Goal: Task Accomplishment & Management: Complete application form

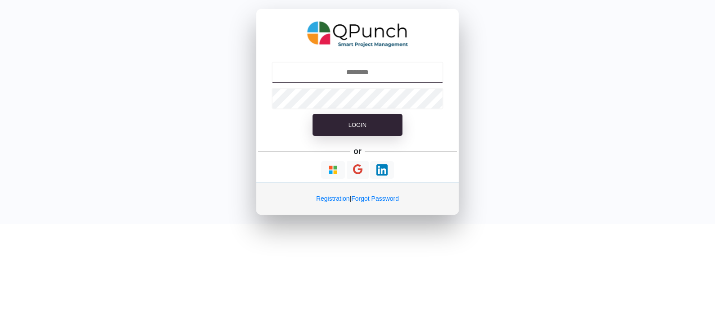
type input "**********"
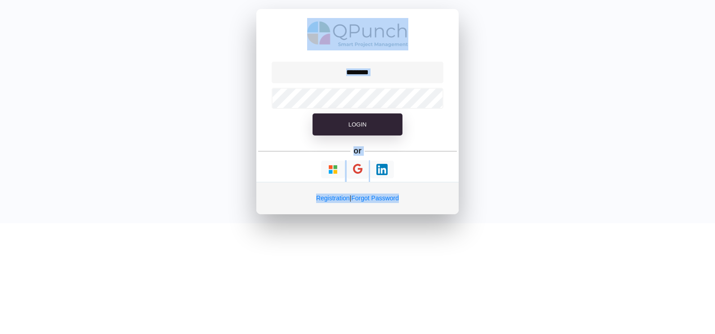
click at [191, 57] on div "Login or Registration | Forgot Password" at bounding box center [357, 111] width 715 height 223
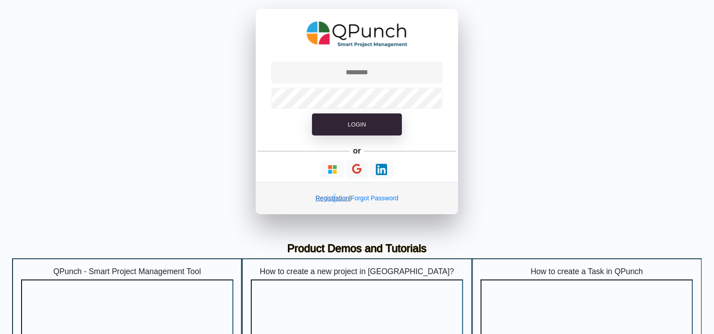
click at [331, 193] on div "Registration | Forgot Password" at bounding box center [357, 198] width 202 height 32
click at [332, 199] on link "Registration" at bounding box center [333, 197] width 34 height 7
